Goal: Obtain resource: Download file/media

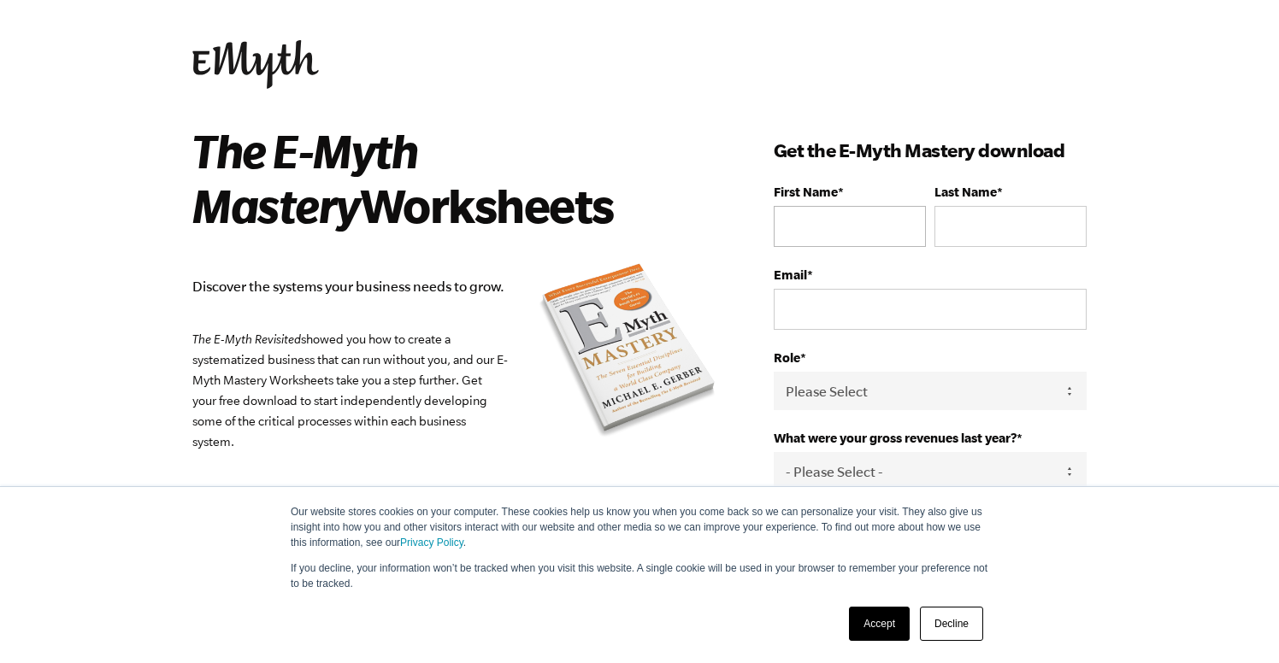
scroll to position [11, 0]
click at [855, 241] on input "First Name *" at bounding box center [850, 227] width 152 height 41
type input "c"
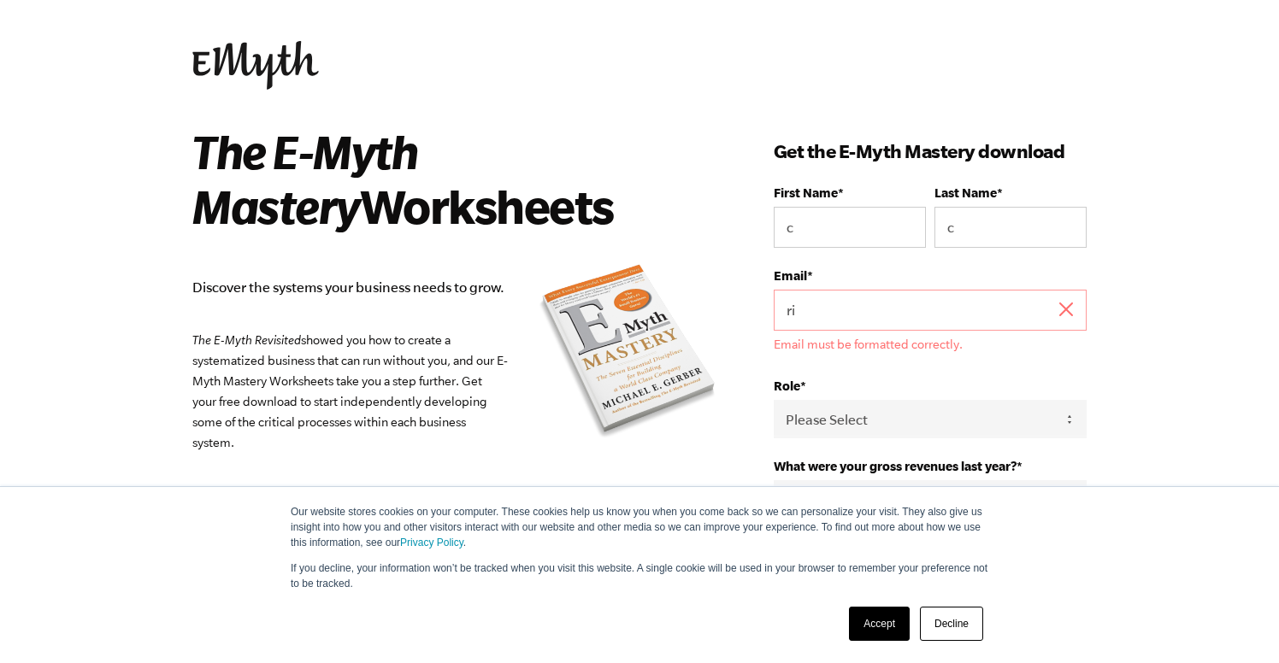
type input "[EMAIL_ADDRESS][DOMAIN_NAME]"
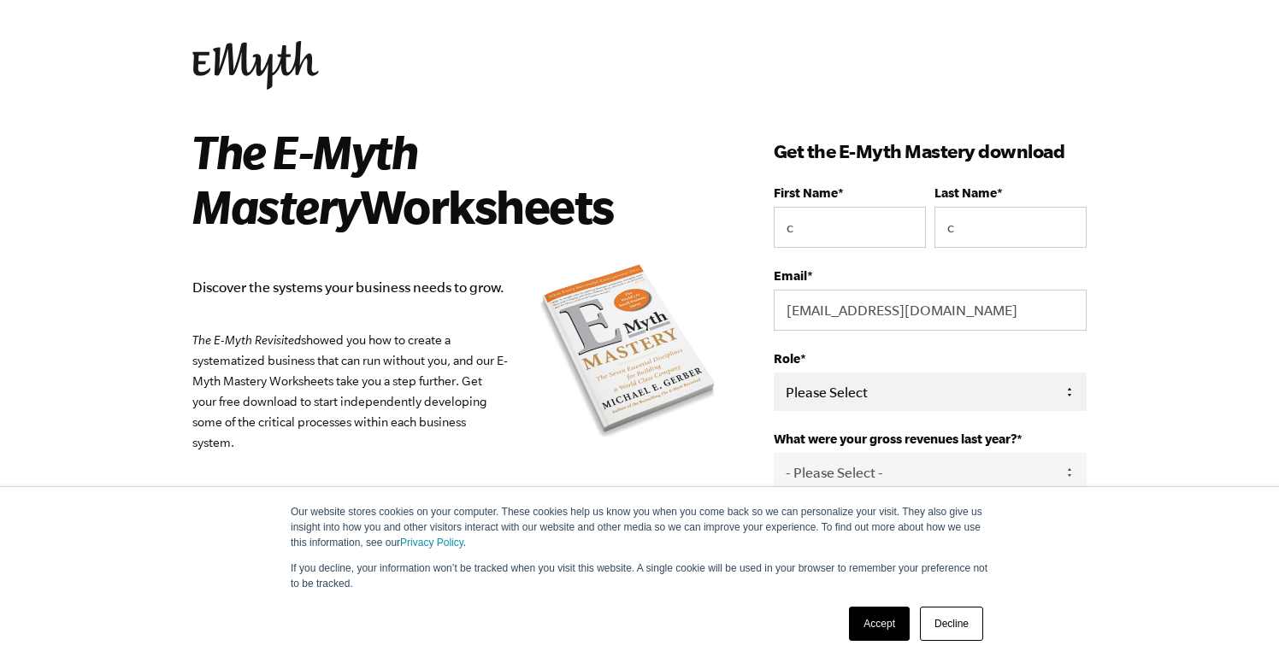
click at [904, 386] on select "Please Select Owner Partner / Co-Owner Executive Employee / Other" at bounding box center [930, 392] width 313 height 38
select select "Owner"
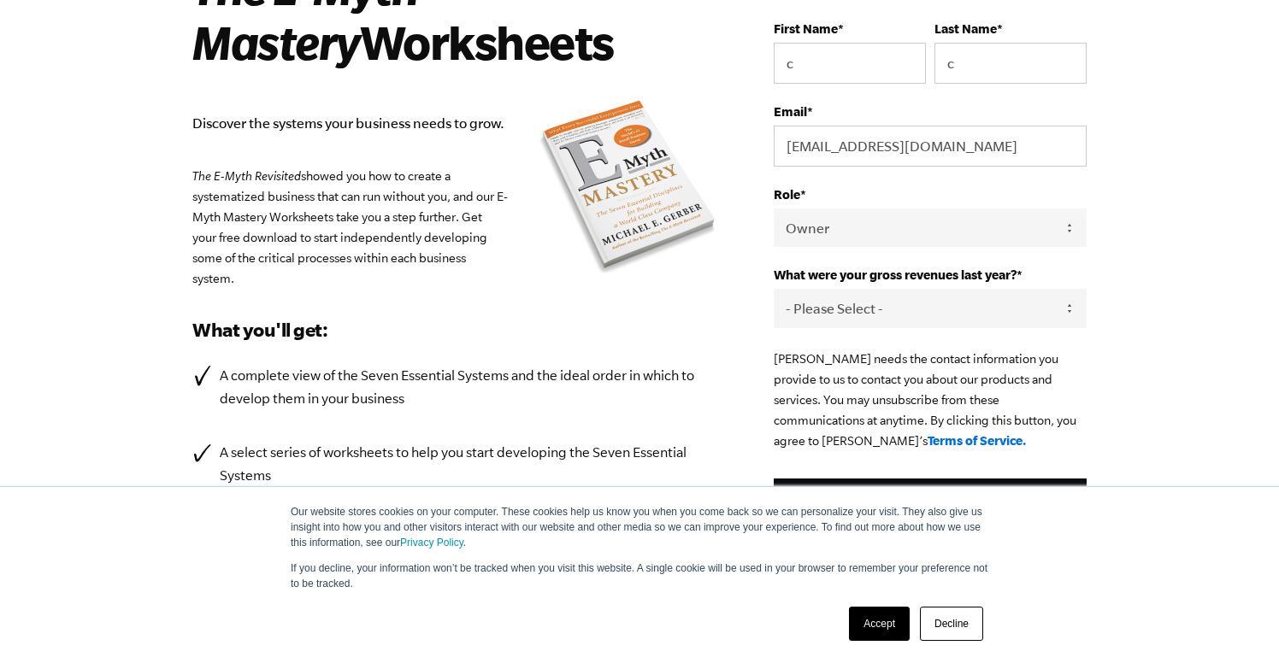
scroll to position [202, 0]
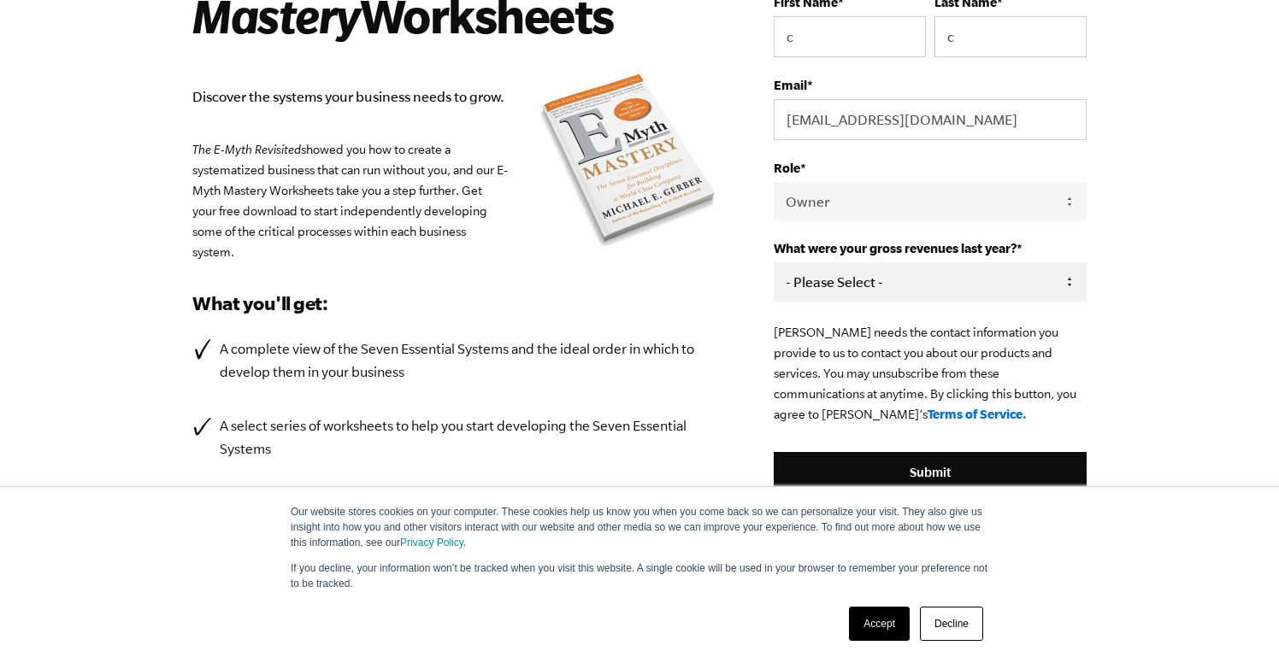
click at [871, 274] on select "- Please Select - 0-75K 76-150K 151-275K 276-500K 501-750K 751-1M 1-2.5M 2.5-5M…" at bounding box center [930, 281] width 313 height 38
select select "501-750K"
click at [875, 452] on fieldset "EMyth needs the contact information you provide to us to contact you about our …" at bounding box center [930, 387] width 313 height 130
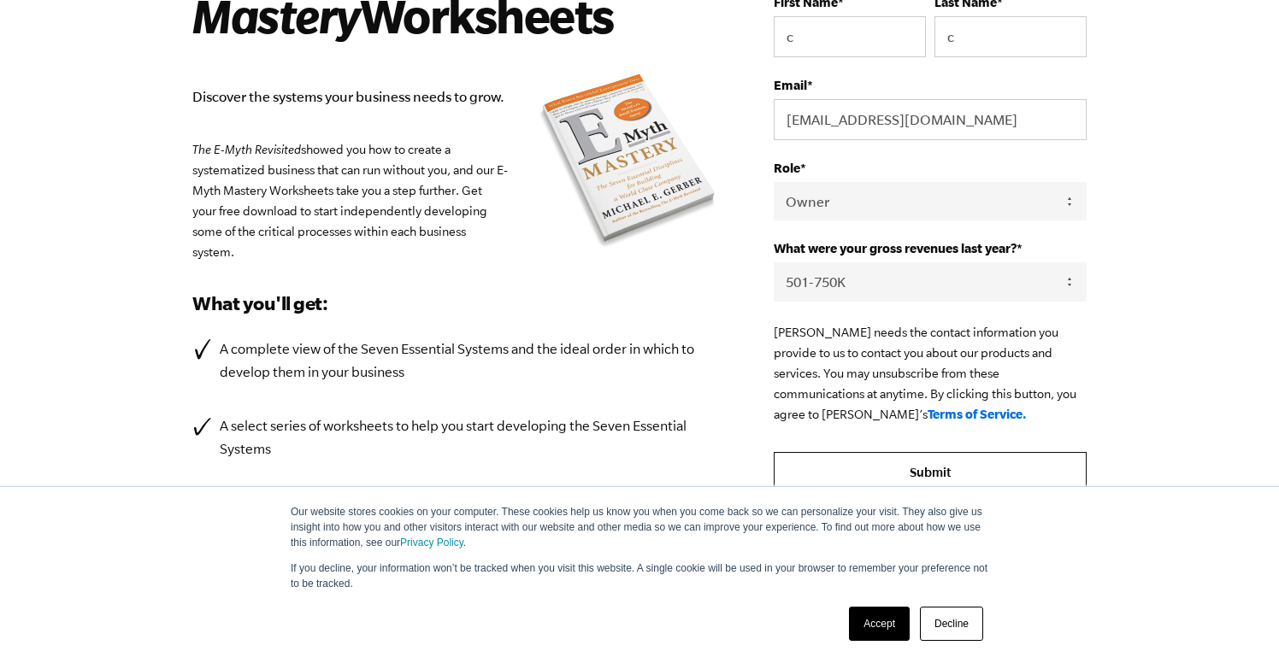
click at [875, 462] on input "Submit" at bounding box center [930, 472] width 313 height 41
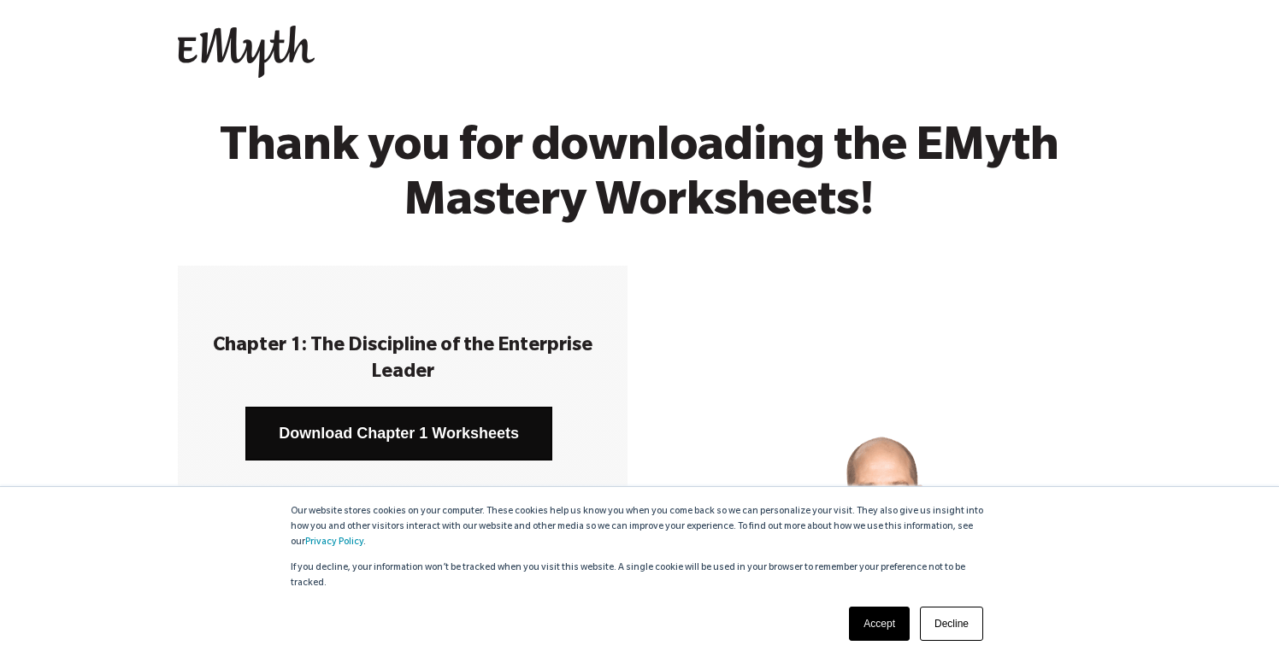
scroll to position [3, 0]
click at [444, 422] on link "Download Chapter 1 Worksheets" at bounding box center [398, 435] width 307 height 54
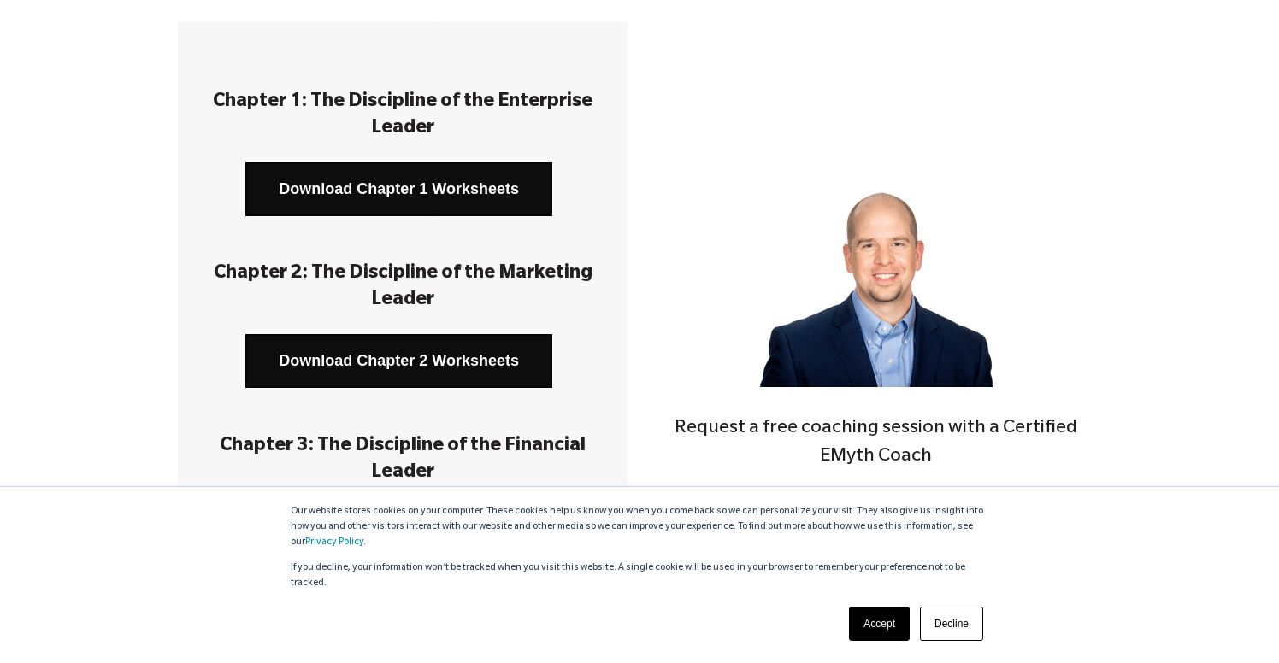
scroll to position [266, 0]
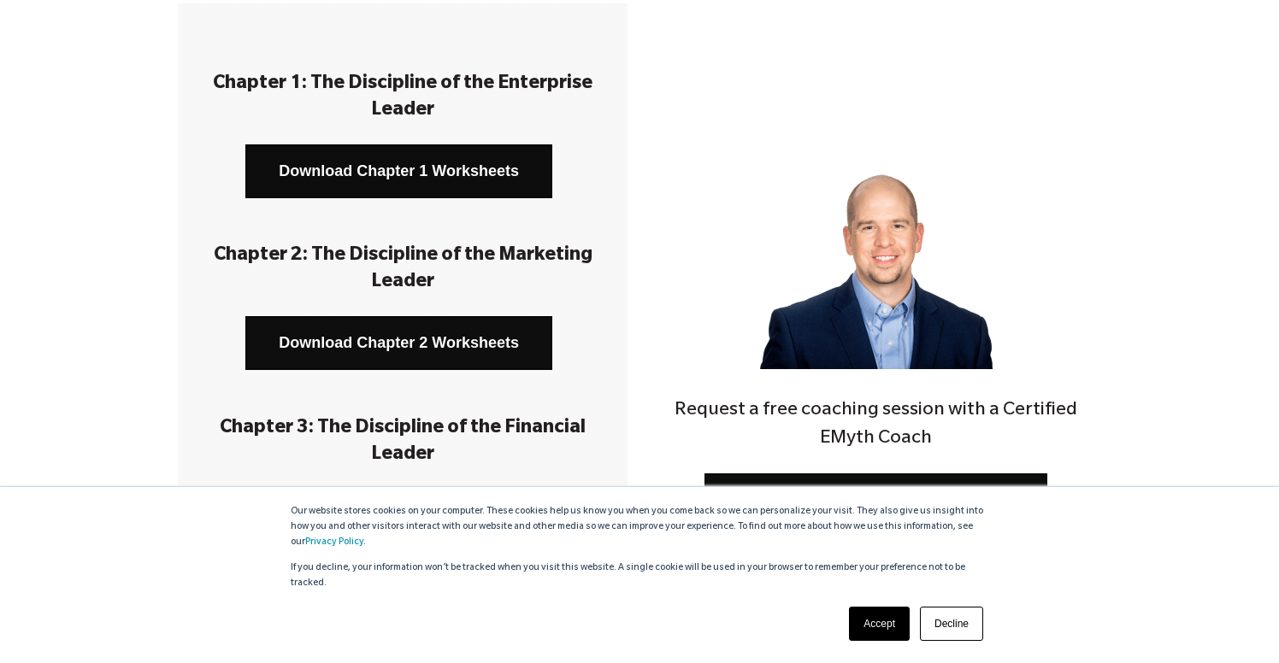
click at [348, 338] on link "Download Chapter 2 Worksheets" at bounding box center [398, 343] width 307 height 54
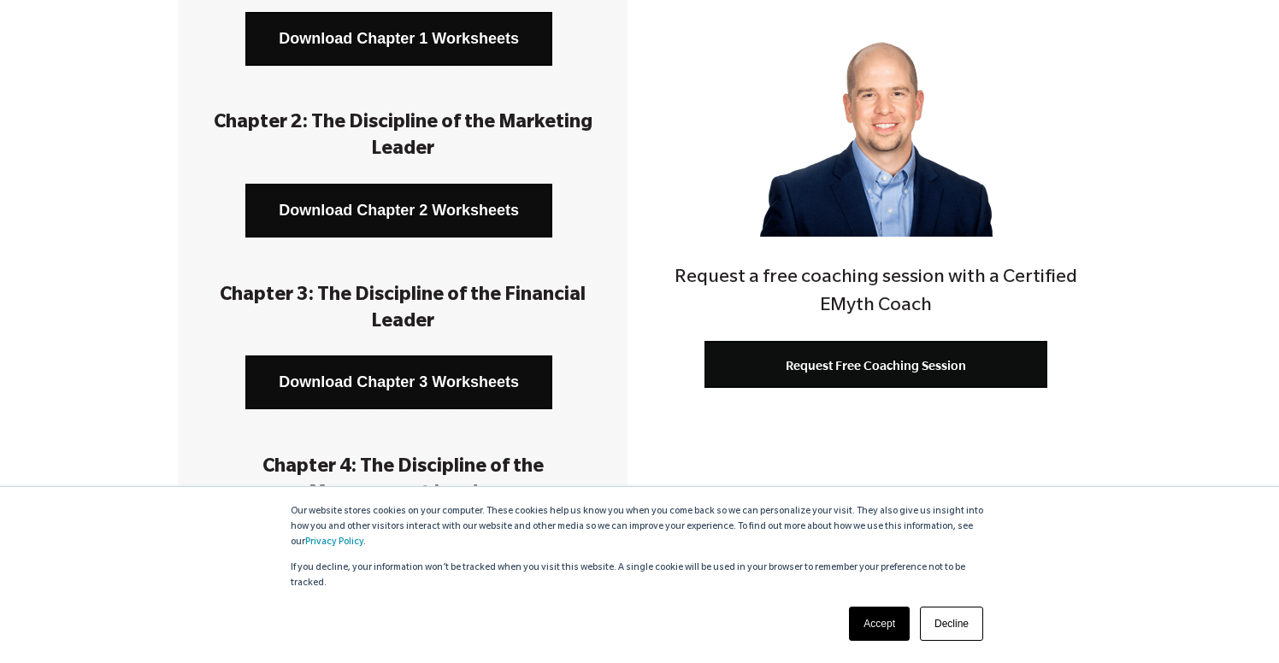
scroll to position [426, 0]
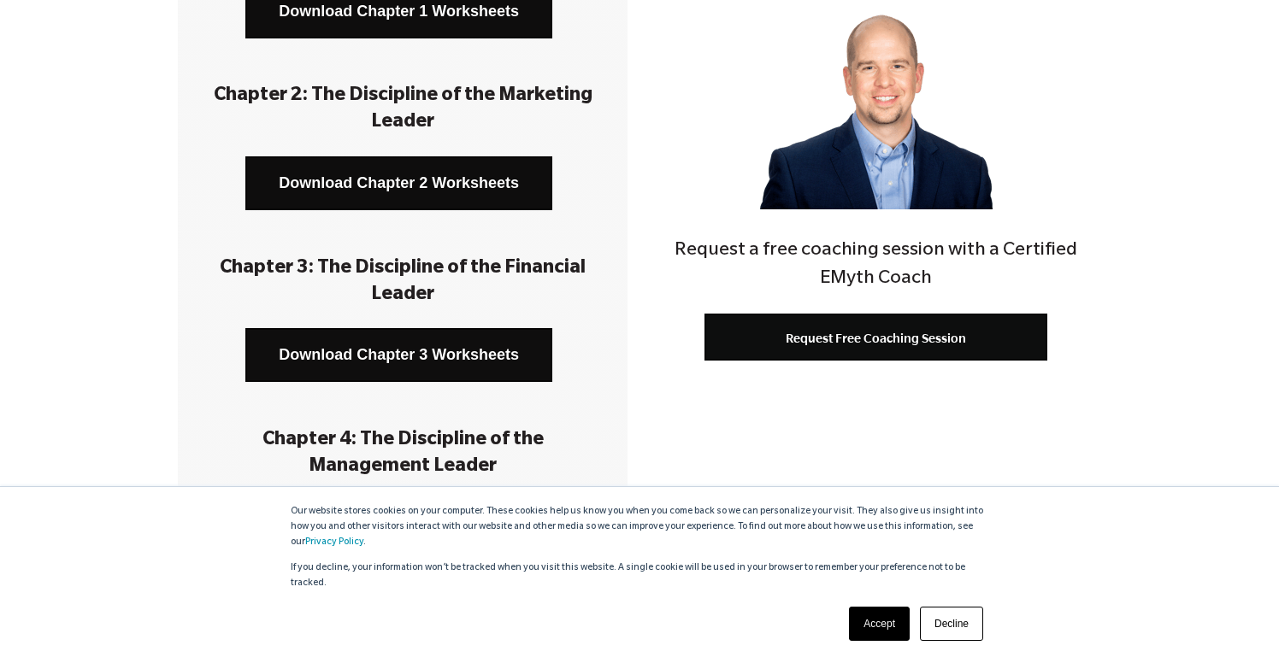
click at [409, 360] on link "Download Chapter 3 Worksheets" at bounding box center [398, 355] width 307 height 54
